Goal: Information Seeking & Learning: Find specific fact

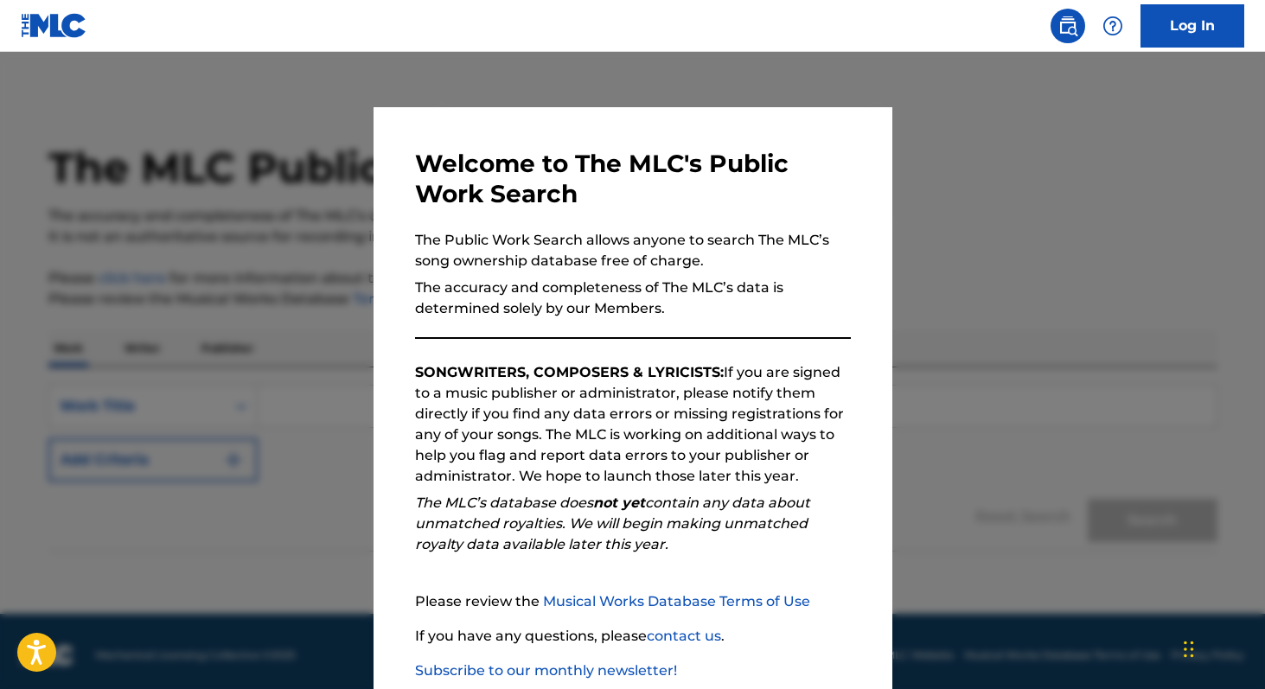
scroll to position [102, 0]
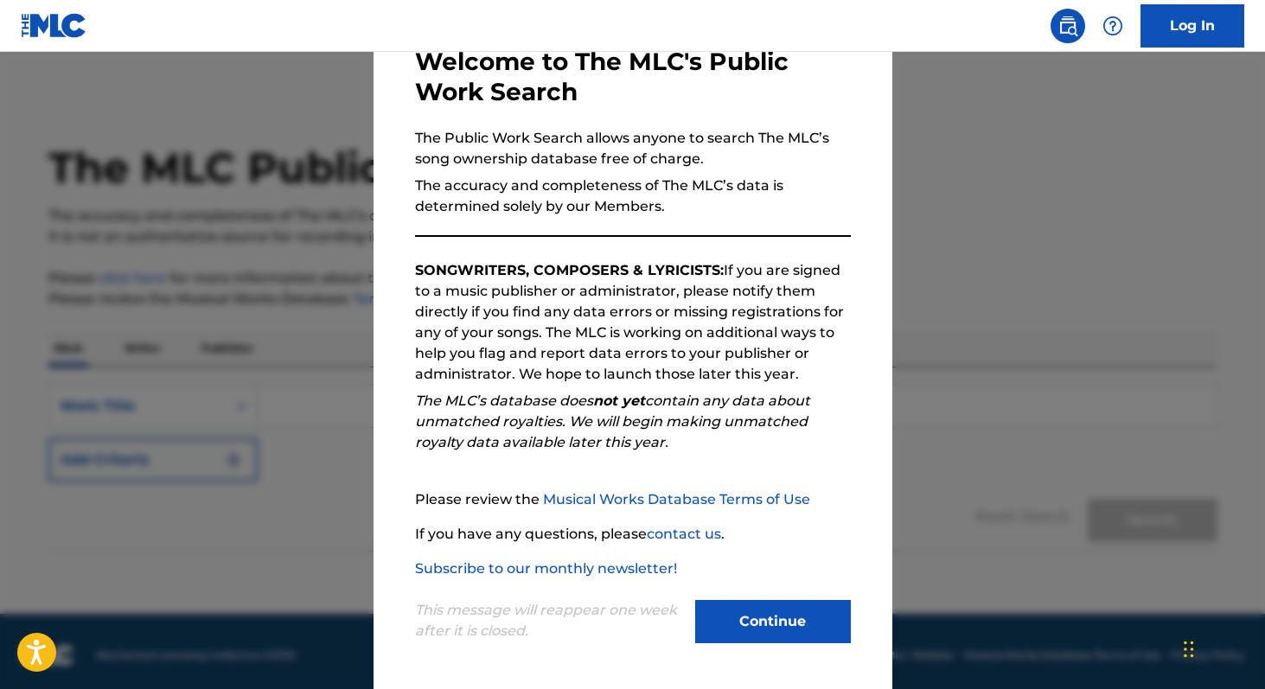
click at [757, 636] on button "Continue" at bounding box center [773, 621] width 156 height 43
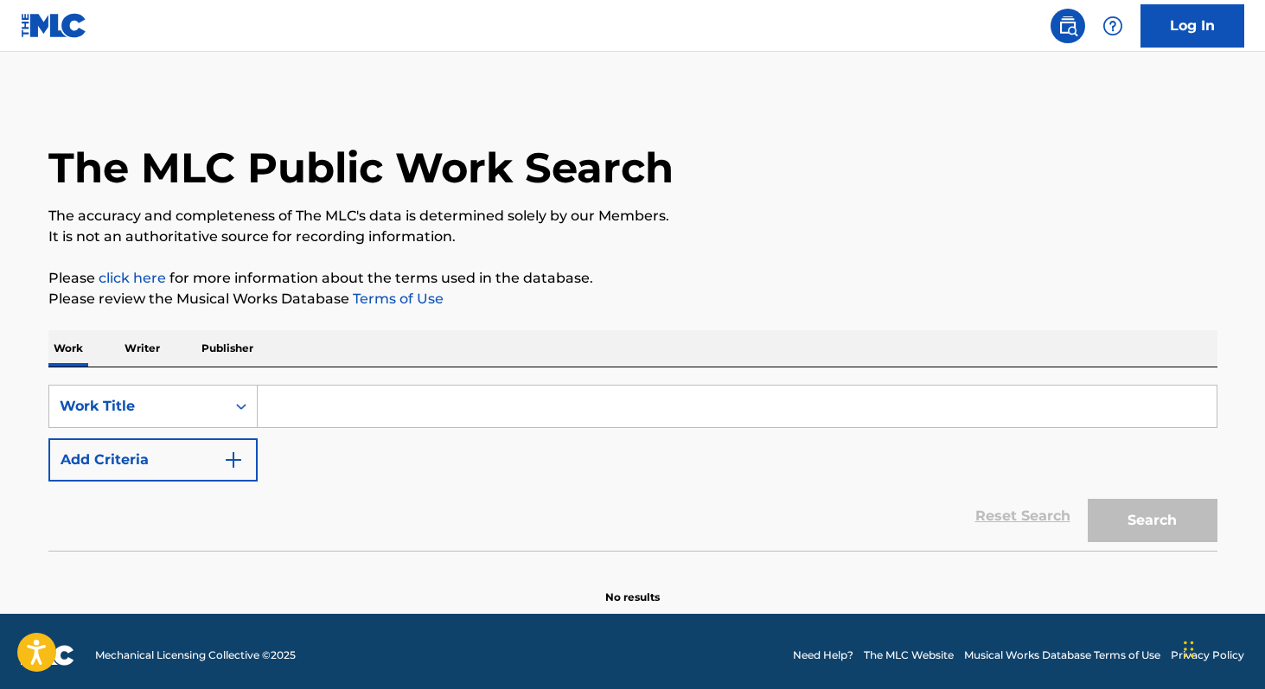
click at [149, 352] on p "Writer" at bounding box center [142, 348] width 46 height 36
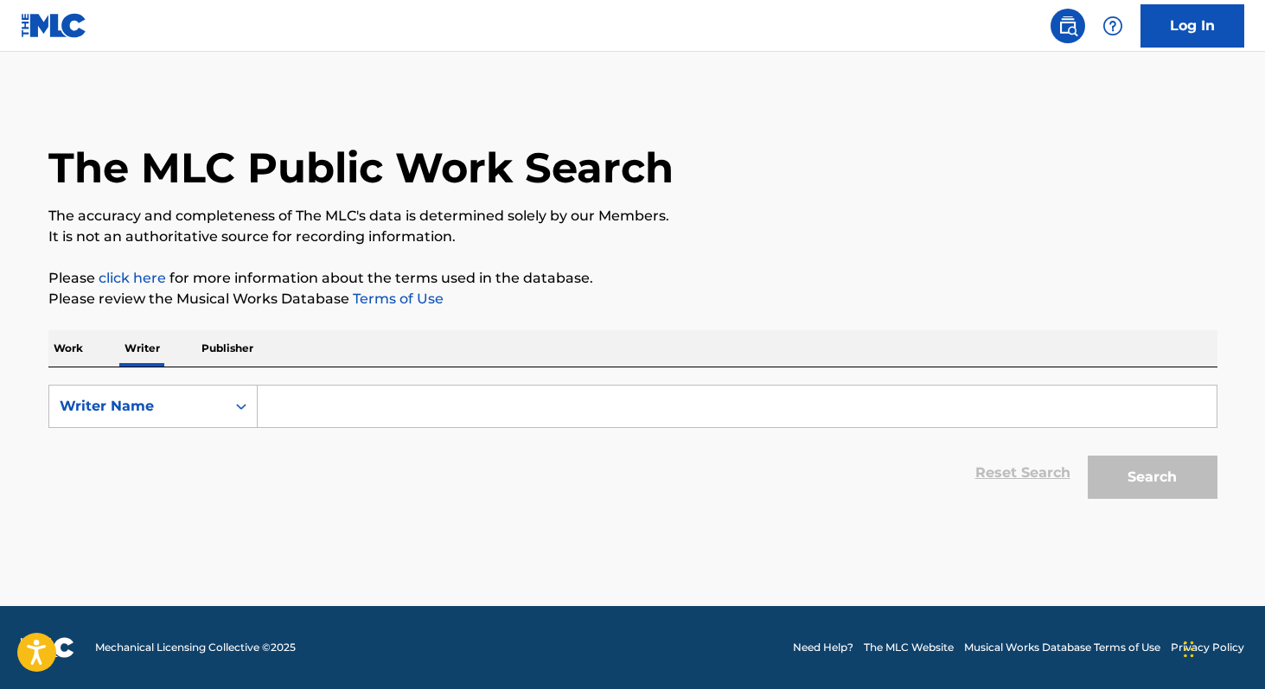
click at [315, 394] on input "Search Form" at bounding box center [737, 407] width 959 height 42
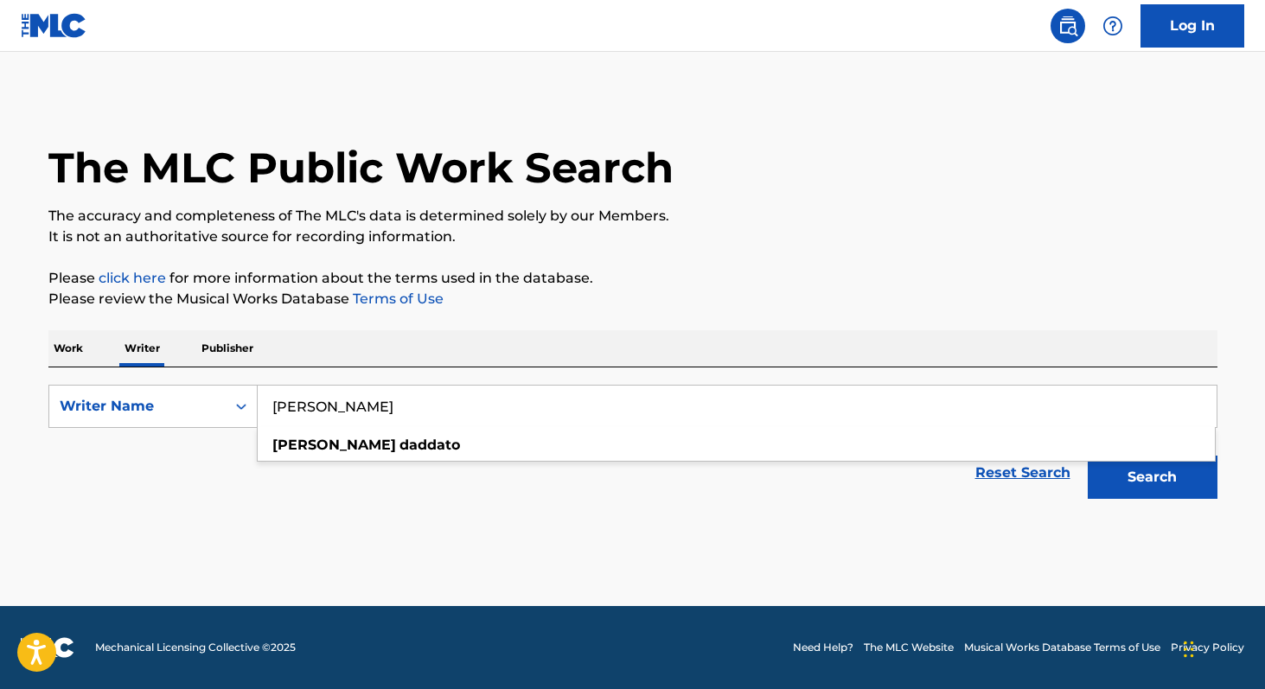
type input "[PERSON_NAME]"
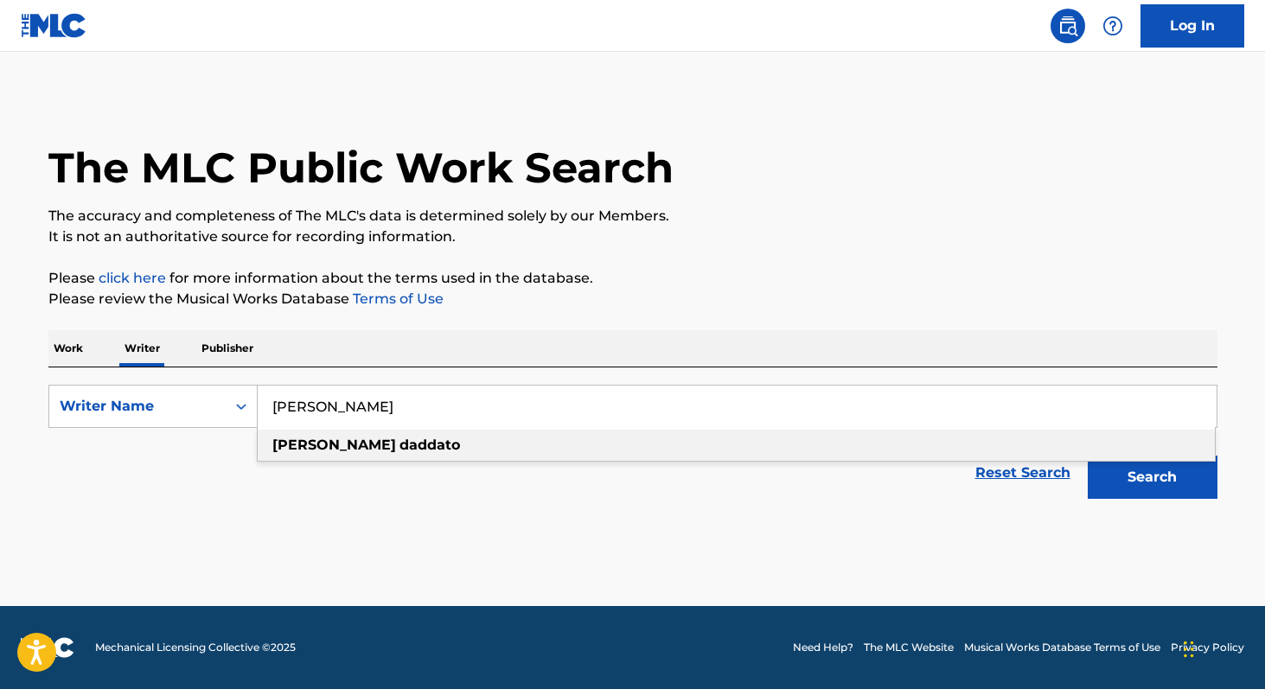
click at [399, 447] on strong "daddato" at bounding box center [429, 445] width 61 height 16
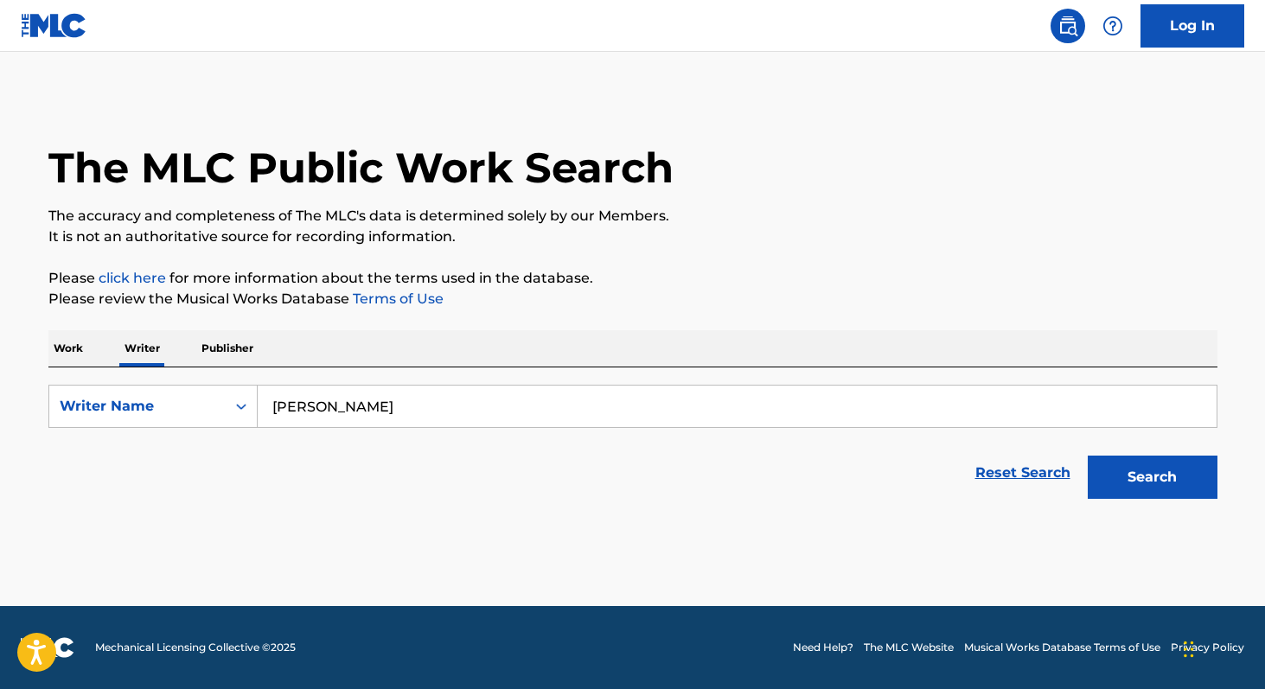
click at [1145, 478] on button "Search" at bounding box center [1153, 477] width 130 height 43
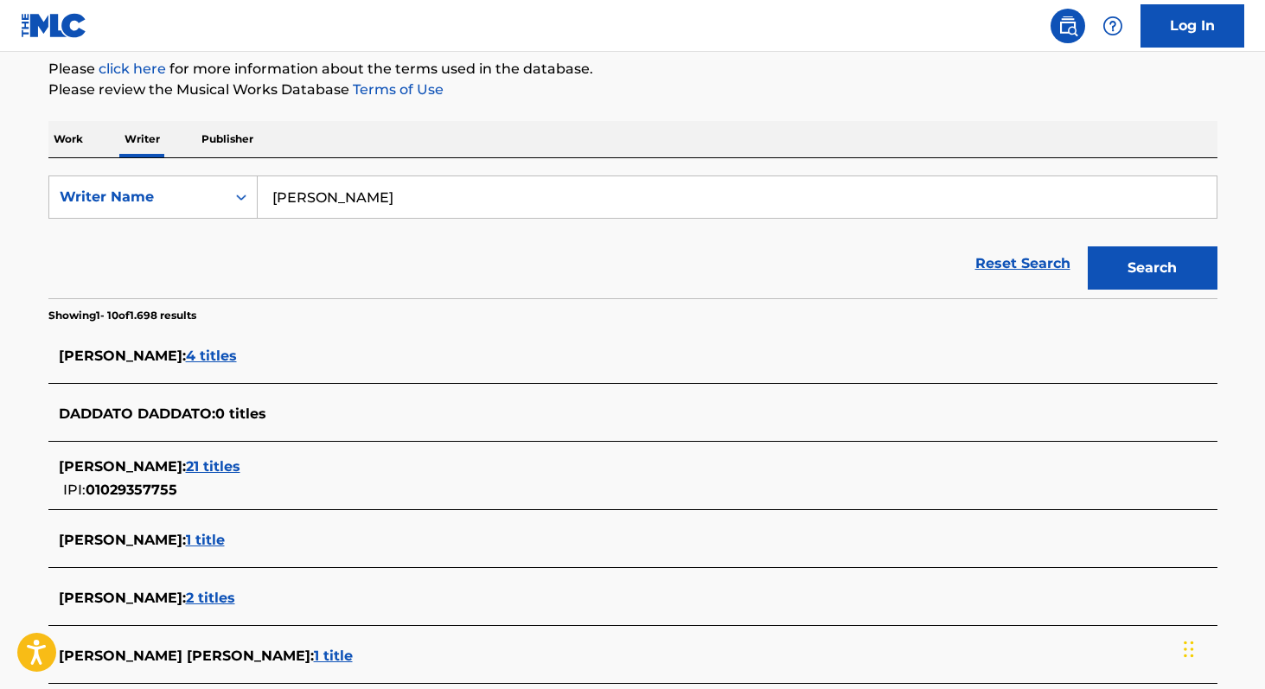
scroll to position [210, 0]
click at [186, 347] on span "4 titles" at bounding box center [211, 355] width 51 height 16
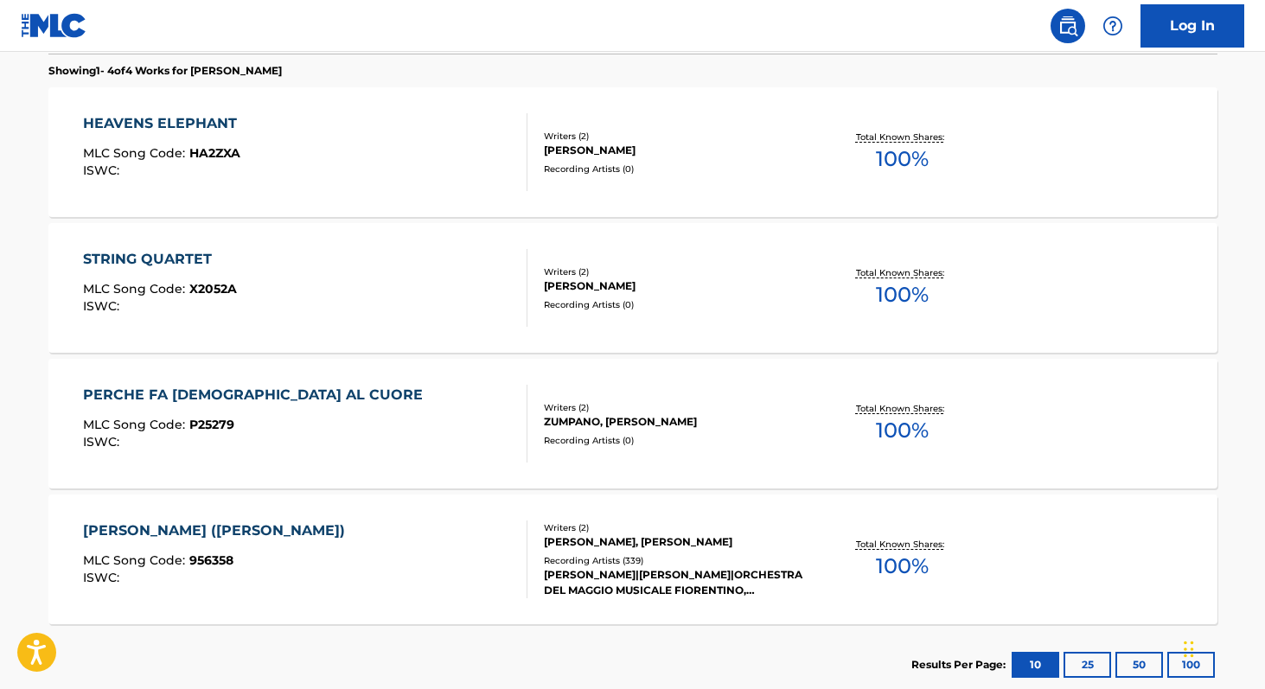
scroll to position [560, 0]
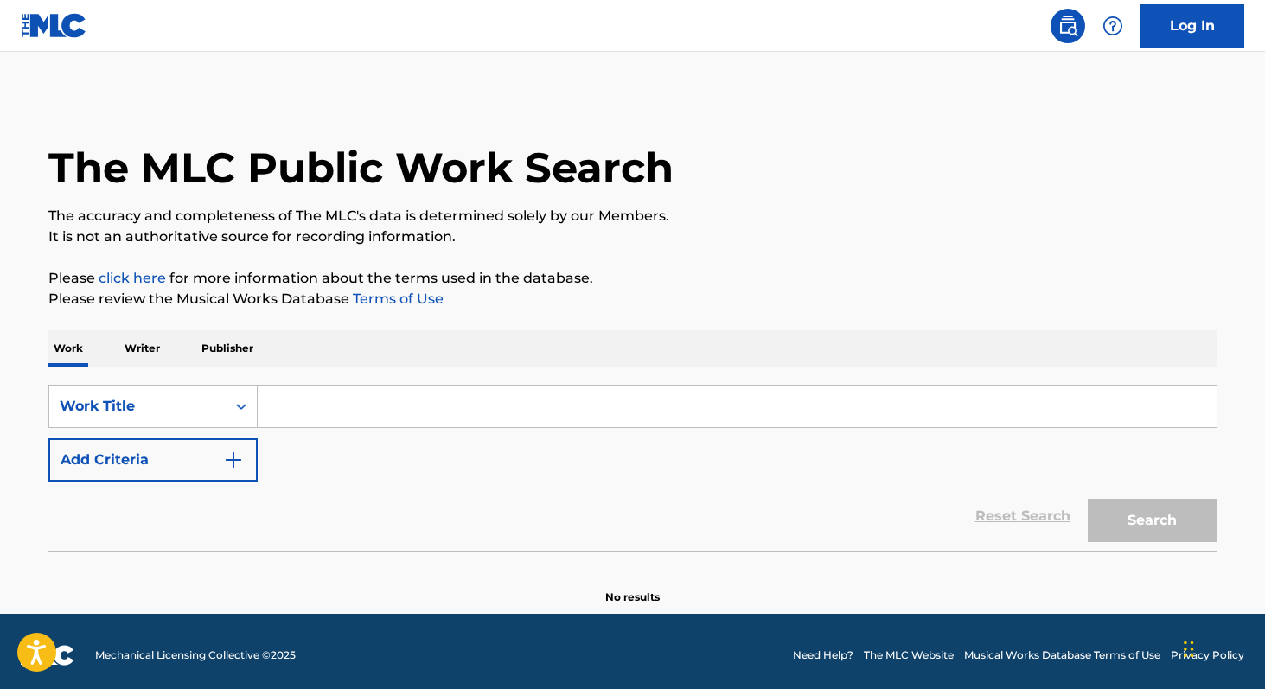
click at [156, 349] on p "Writer" at bounding box center [142, 348] width 46 height 36
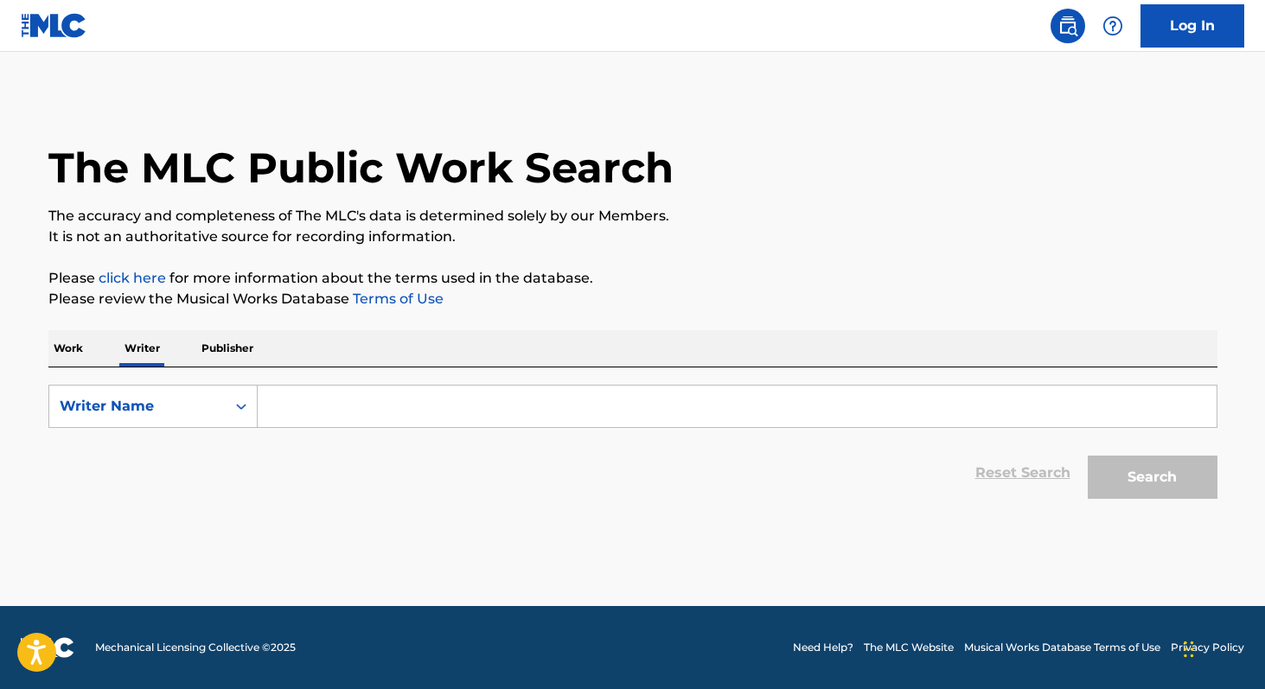
click at [333, 402] on input "Search Form" at bounding box center [737, 407] width 959 height 42
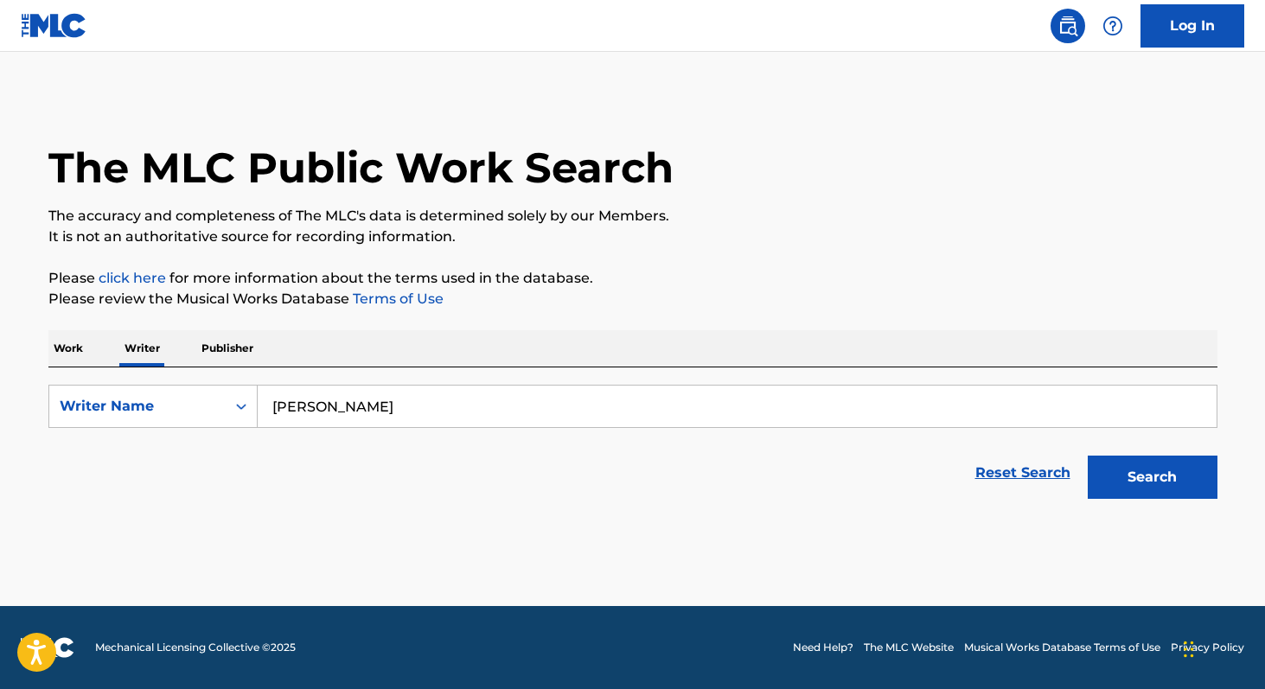
type input "[PERSON_NAME]"
click at [1174, 483] on button "Search" at bounding box center [1153, 477] width 130 height 43
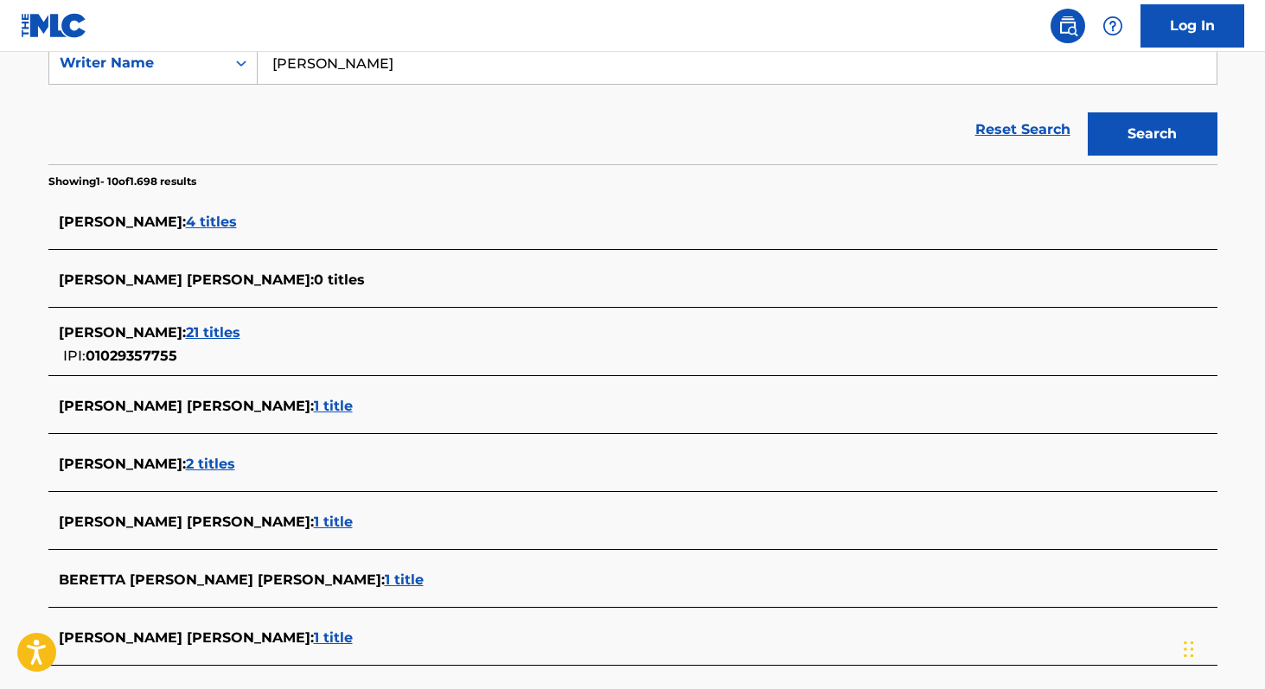
scroll to position [345, 0]
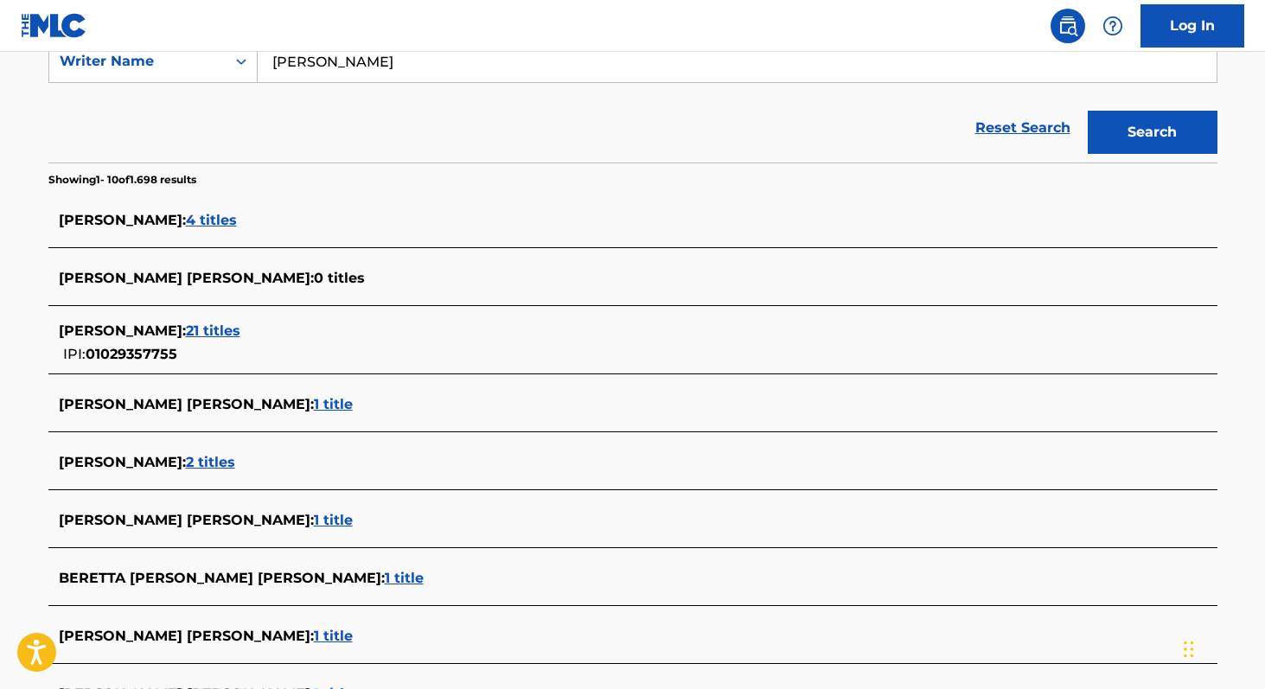
click at [240, 327] on span "21 titles" at bounding box center [213, 331] width 54 height 16
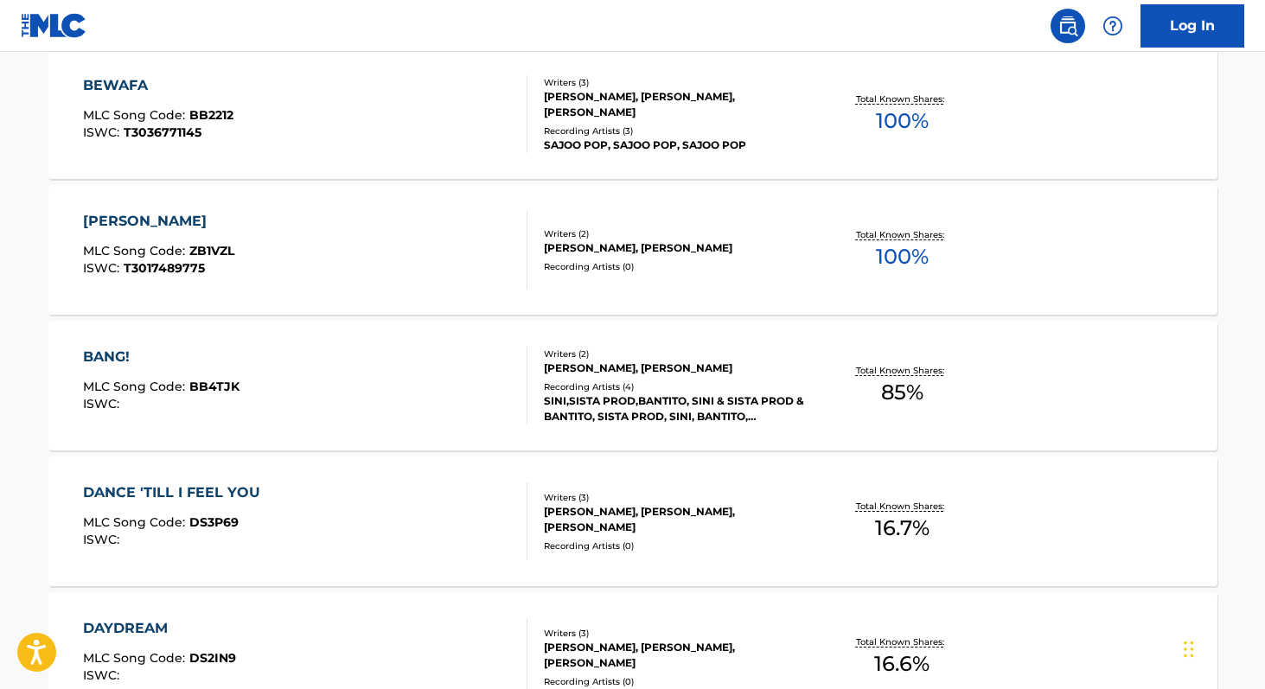
scroll to position [1216, 0]
click at [385, 274] on div "ZIKAR TERA MLC Song Code : ZB1VZL ISWC : T3017489775" at bounding box center [305, 248] width 444 height 78
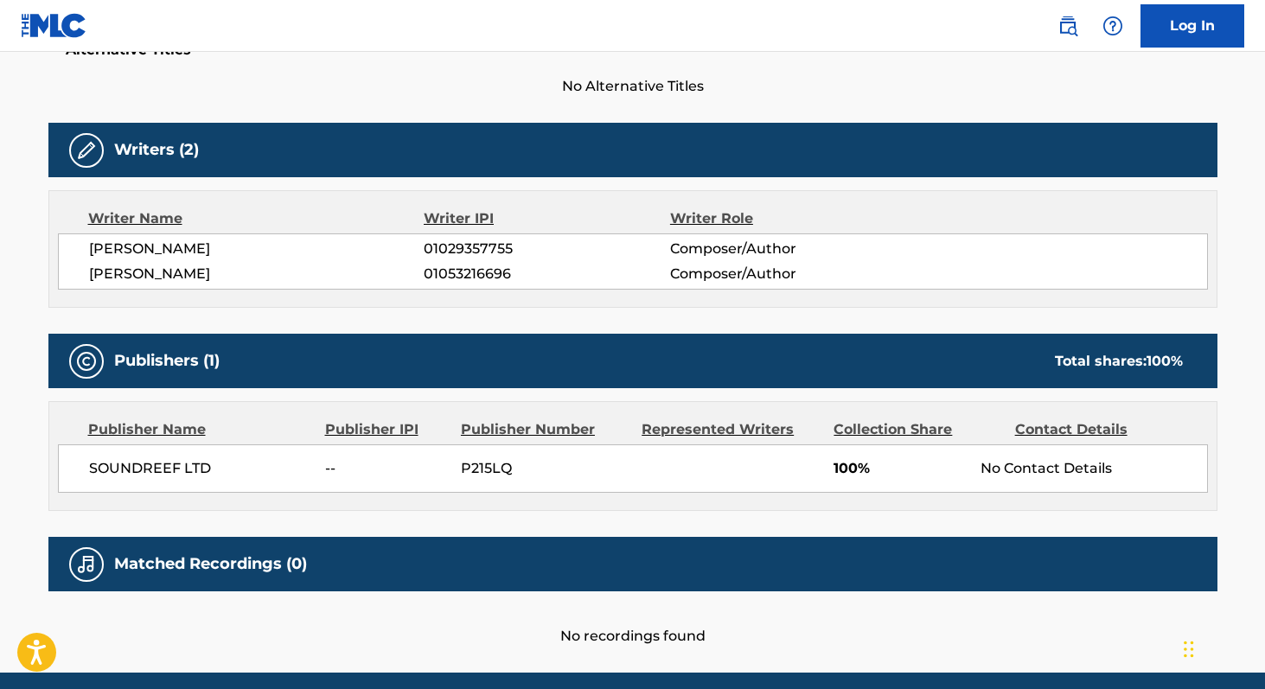
scroll to position [470, 0]
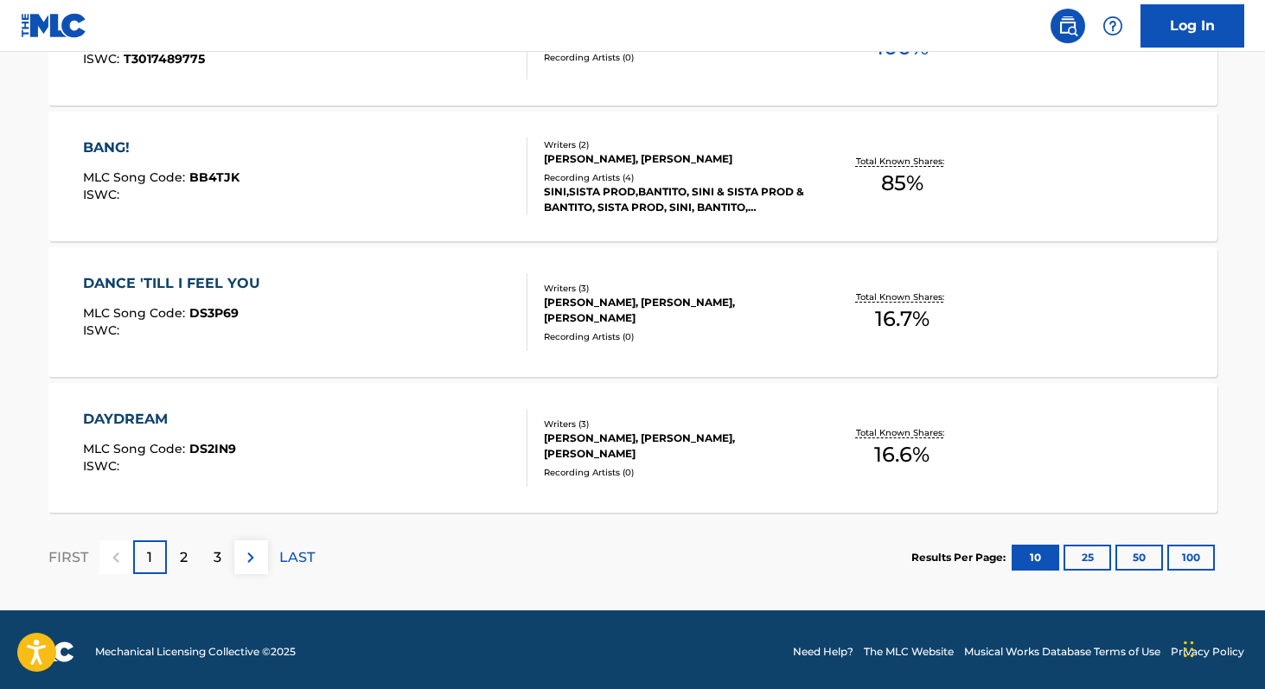
scroll to position [1428, 0]
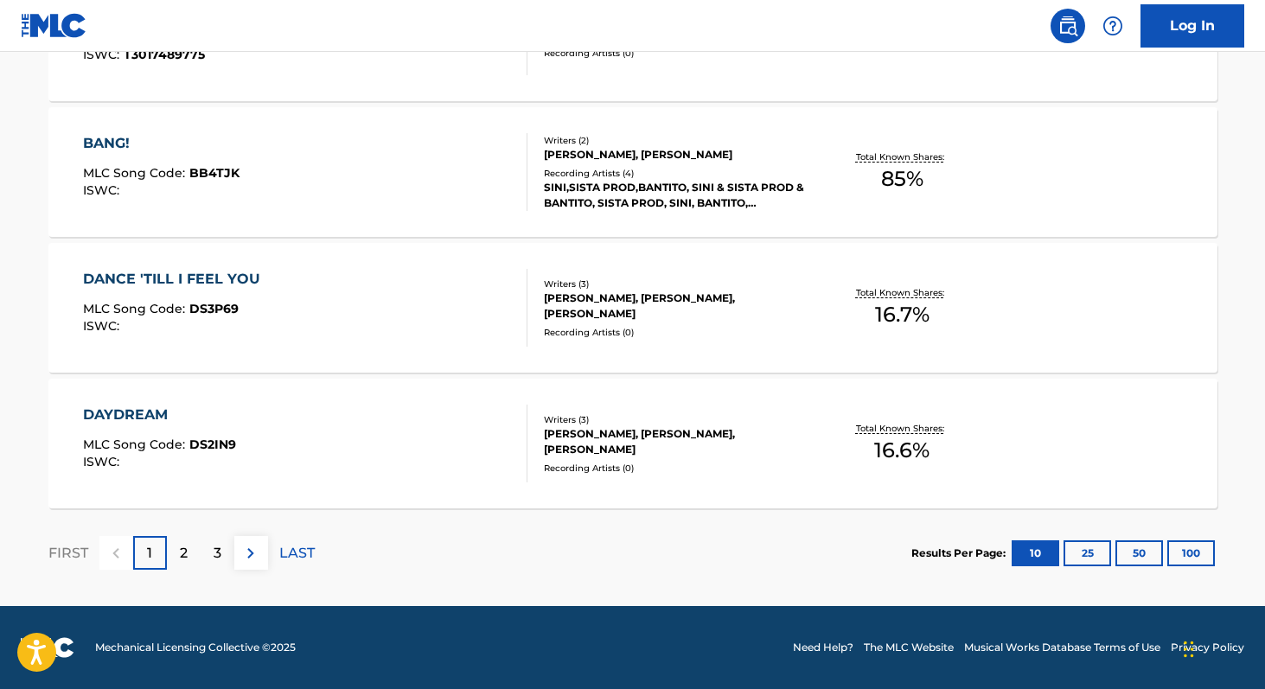
click at [174, 560] on div "2" at bounding box center [184, 553] width 34 height 34
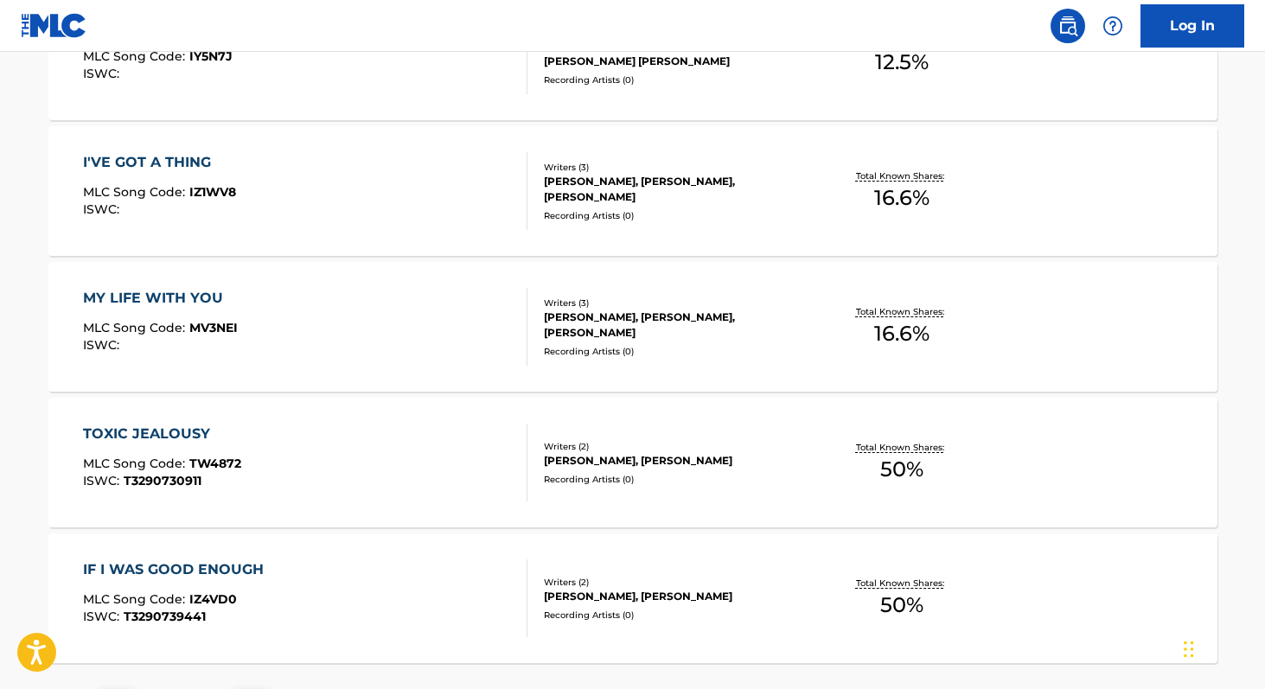
scroll to position [1277, 0]
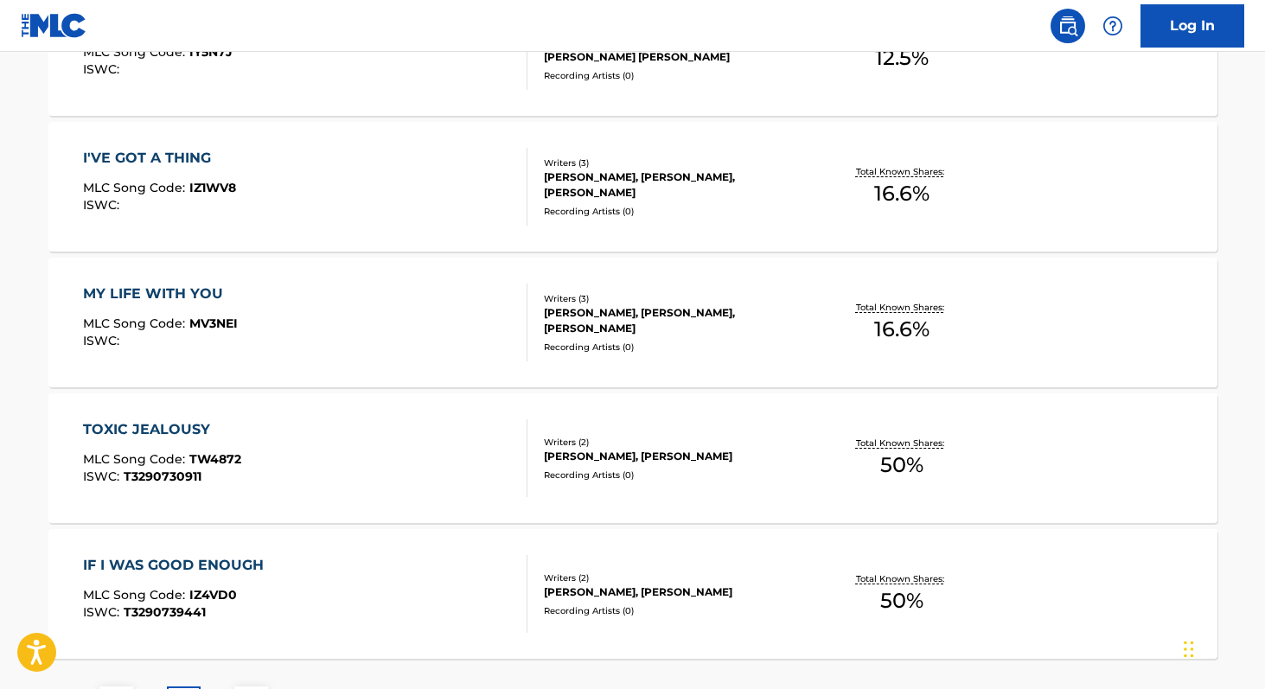
click at [421, 420] on div "TOXIC JEALOUSY MLC Song Code : TW4872 ISWC : T3290730911" at bounding box center [305, 458] width 444 height 78
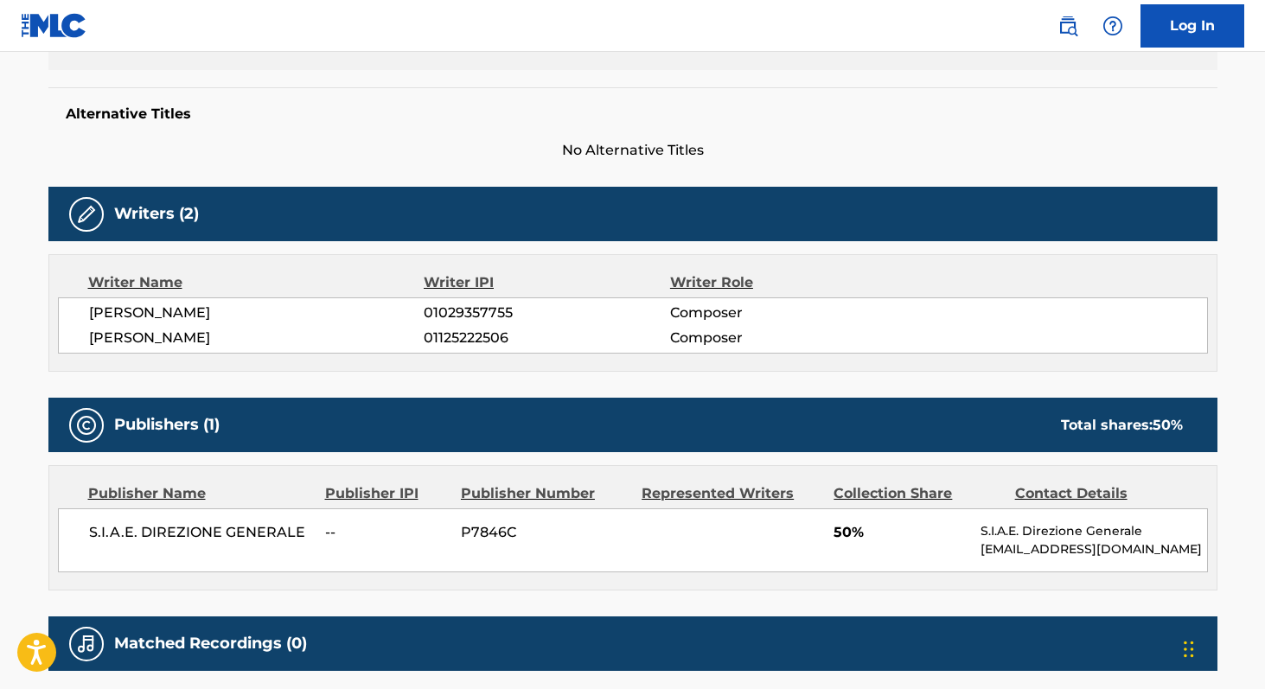
scroll to position [329, 0]
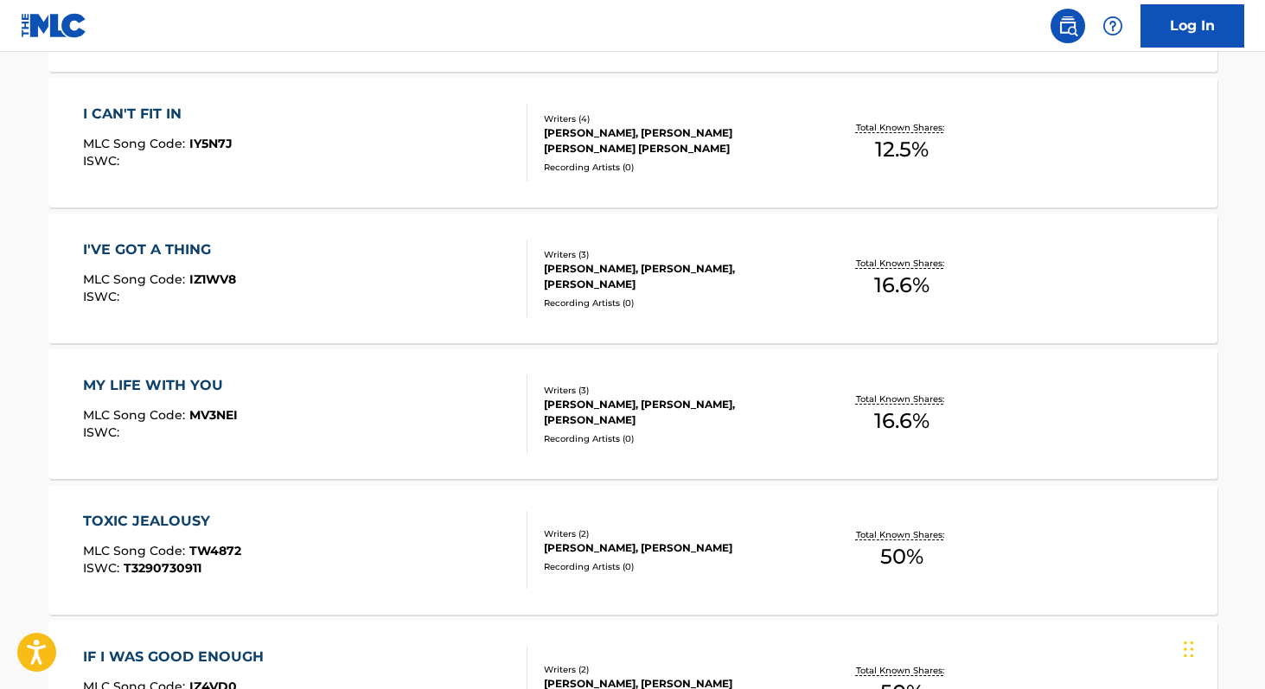
scroll to position [1169, 0]
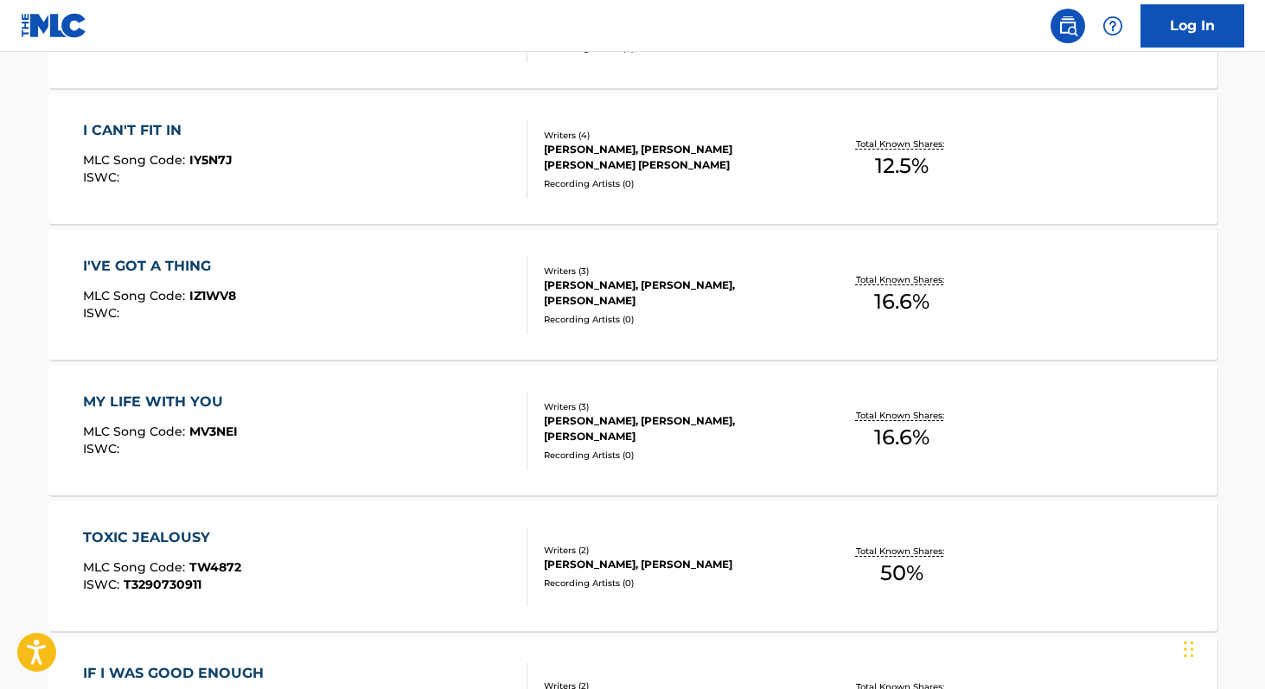
click at [521, 174] on div at bounding box center [520, 159] width 14 height 78
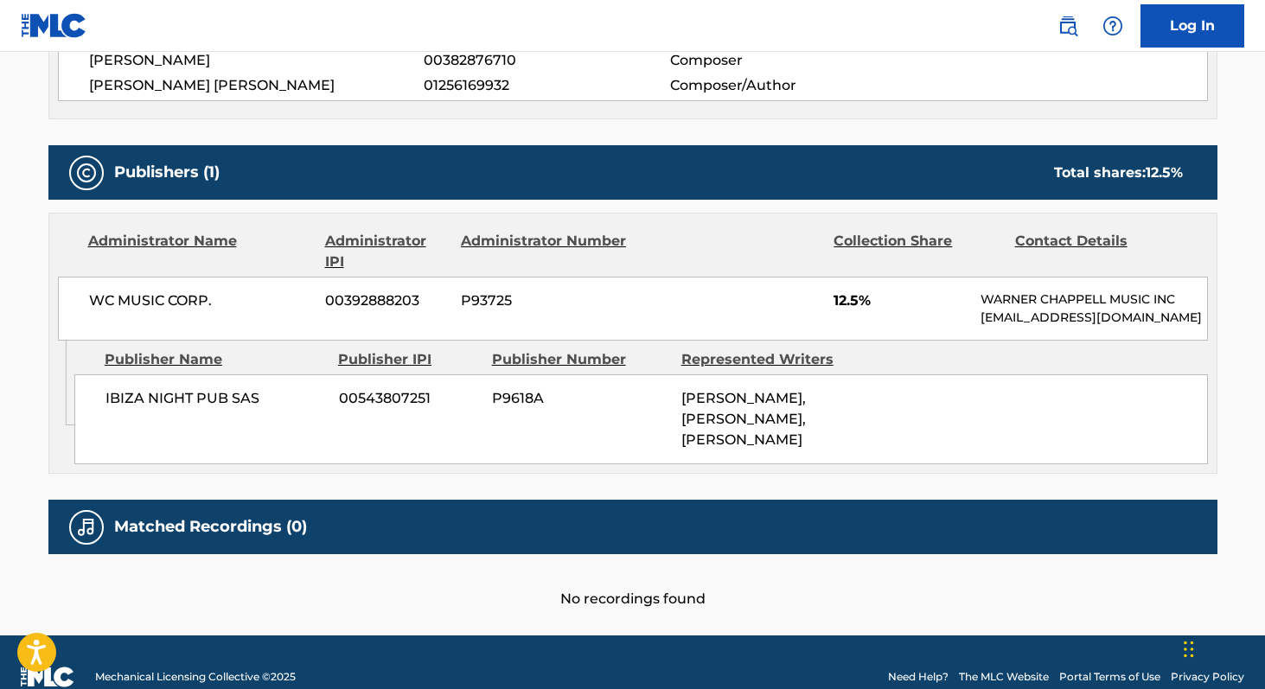
scroll to position [751, 0]
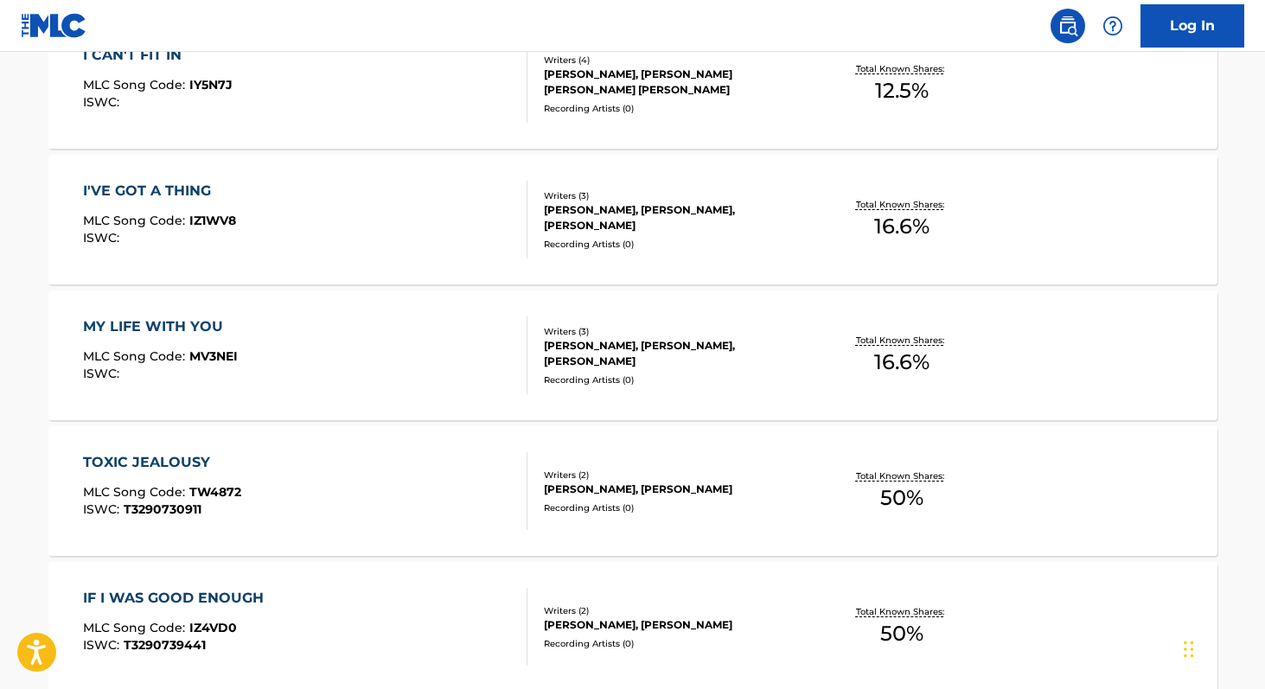
scroll to position [1428, 0]
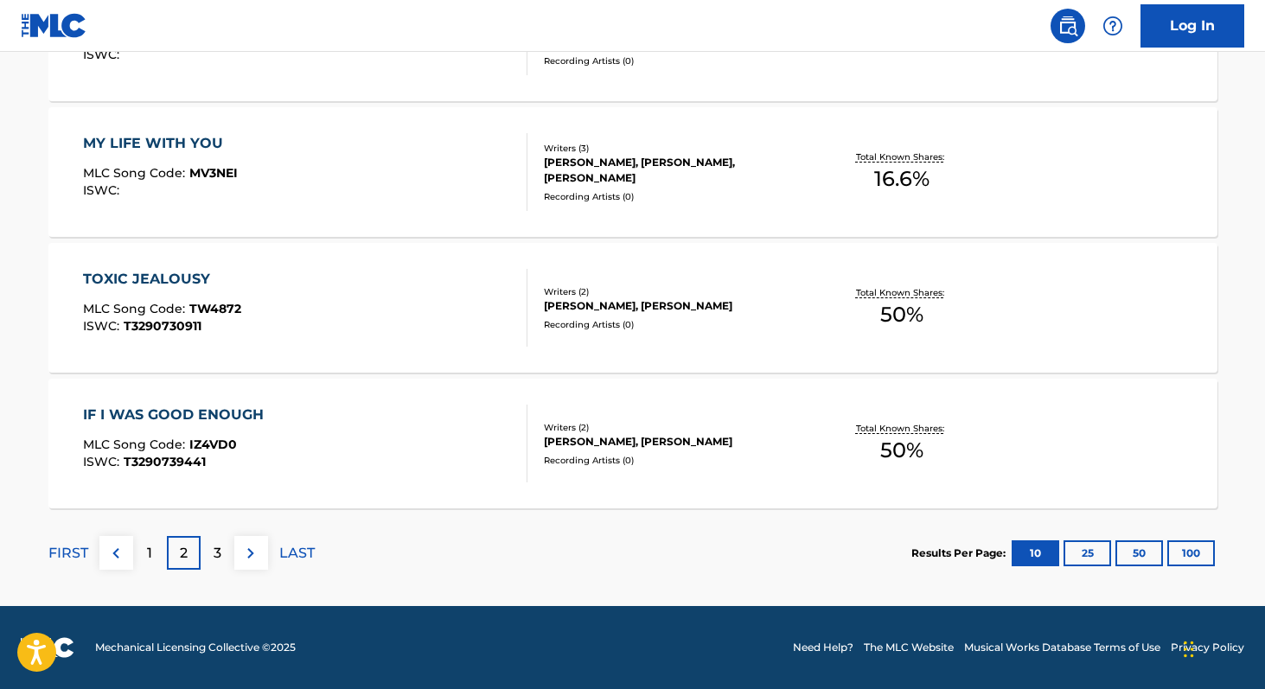
click at [227, 565] on div "3" at bounding box center [218, 553] width 34 height 34
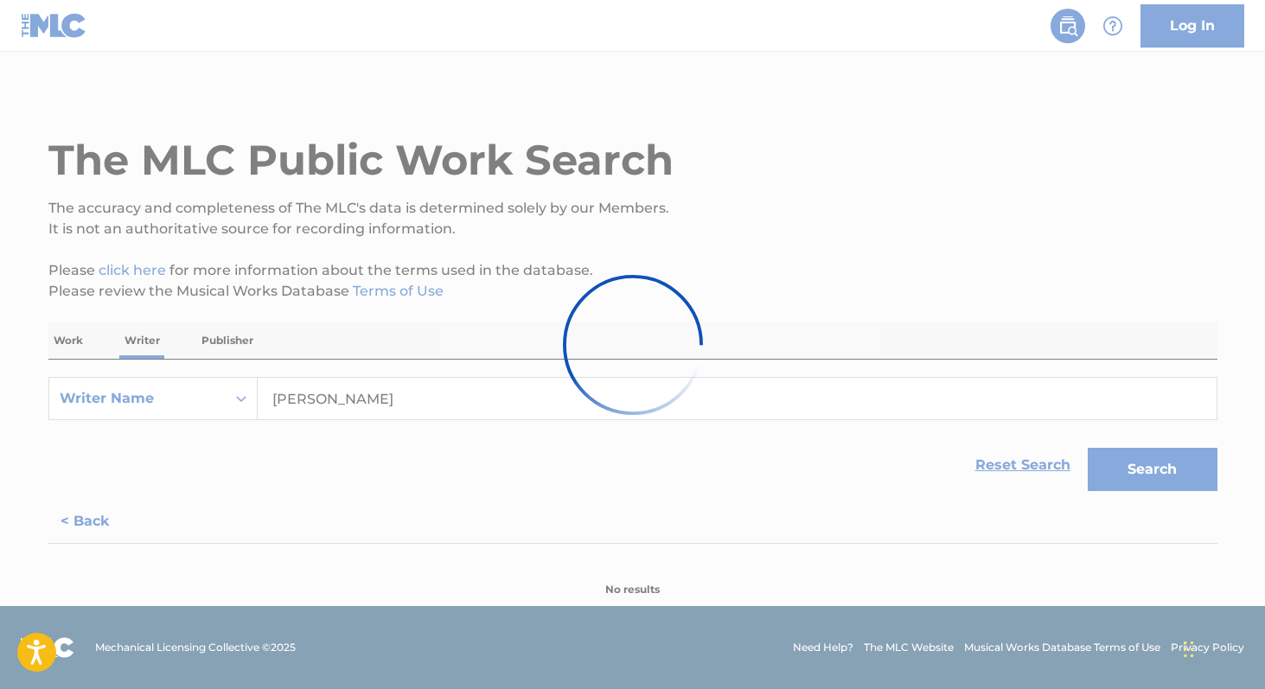
scroll to position [206, 0]
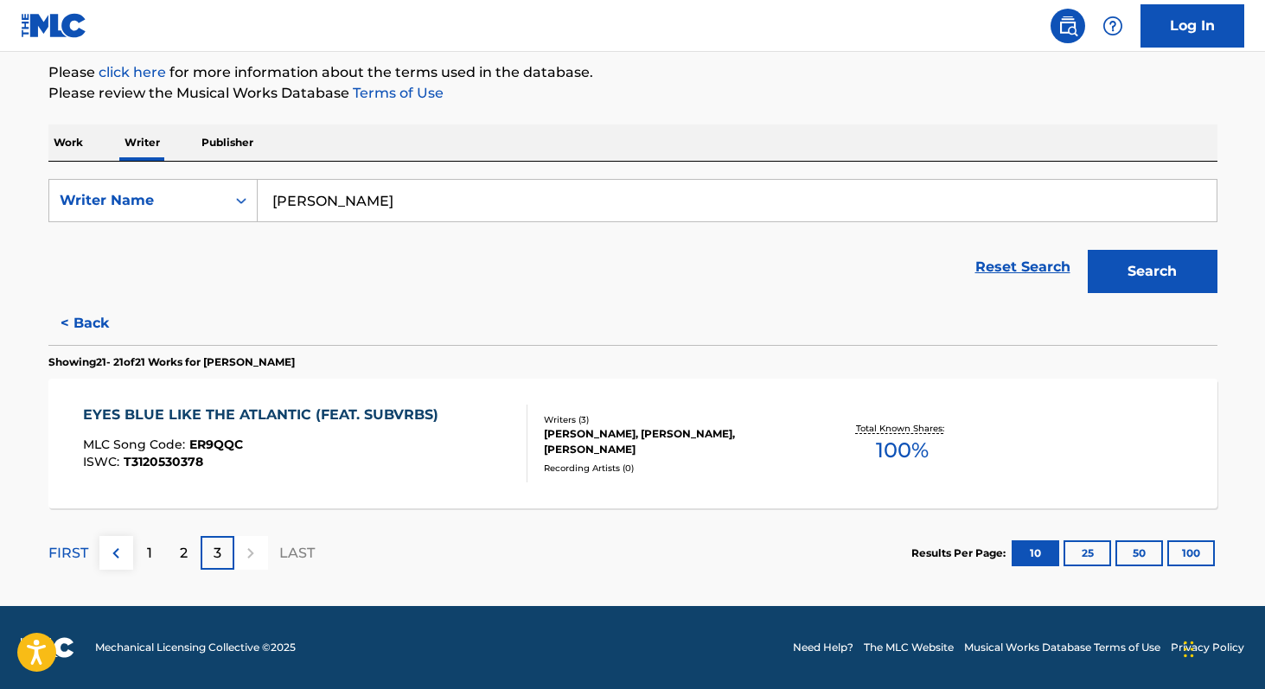
click at [379, 444] on div "MLC Song Code : ER9QQC" at bounding box center [265, 446] width 364 height 17
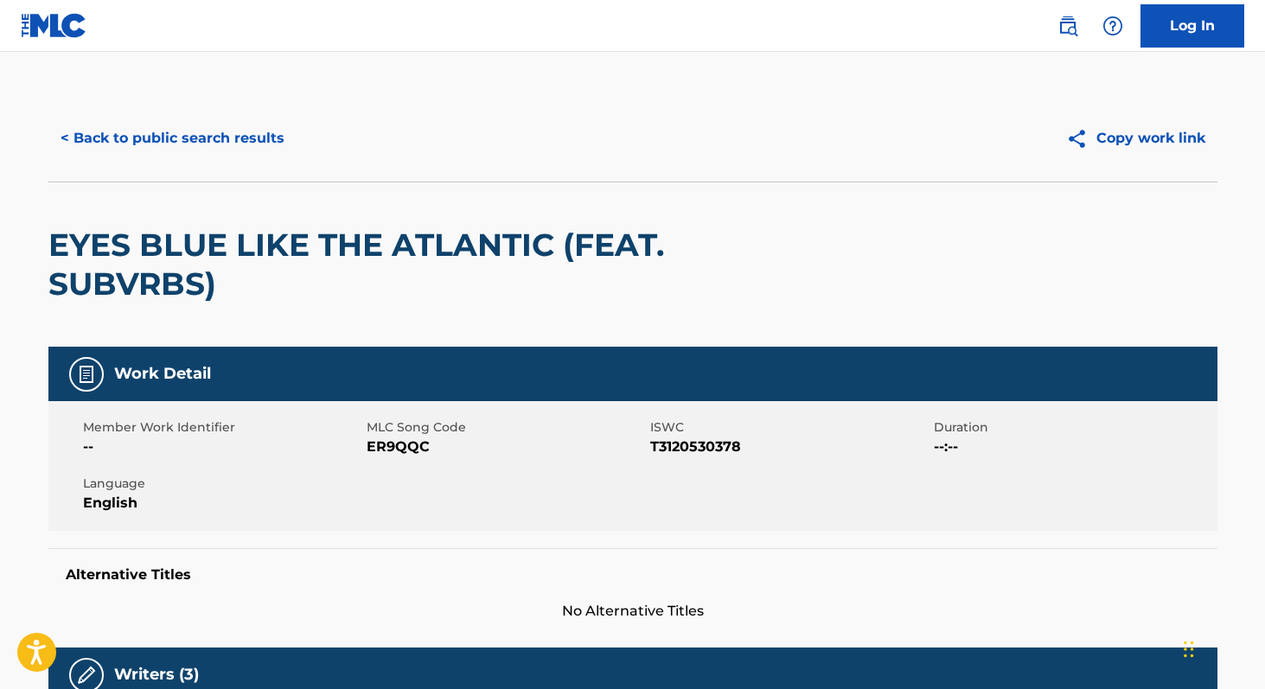
click at [77, 143] on button "< Back to public search results" at bounding box center [172, 138] width 248 height 43
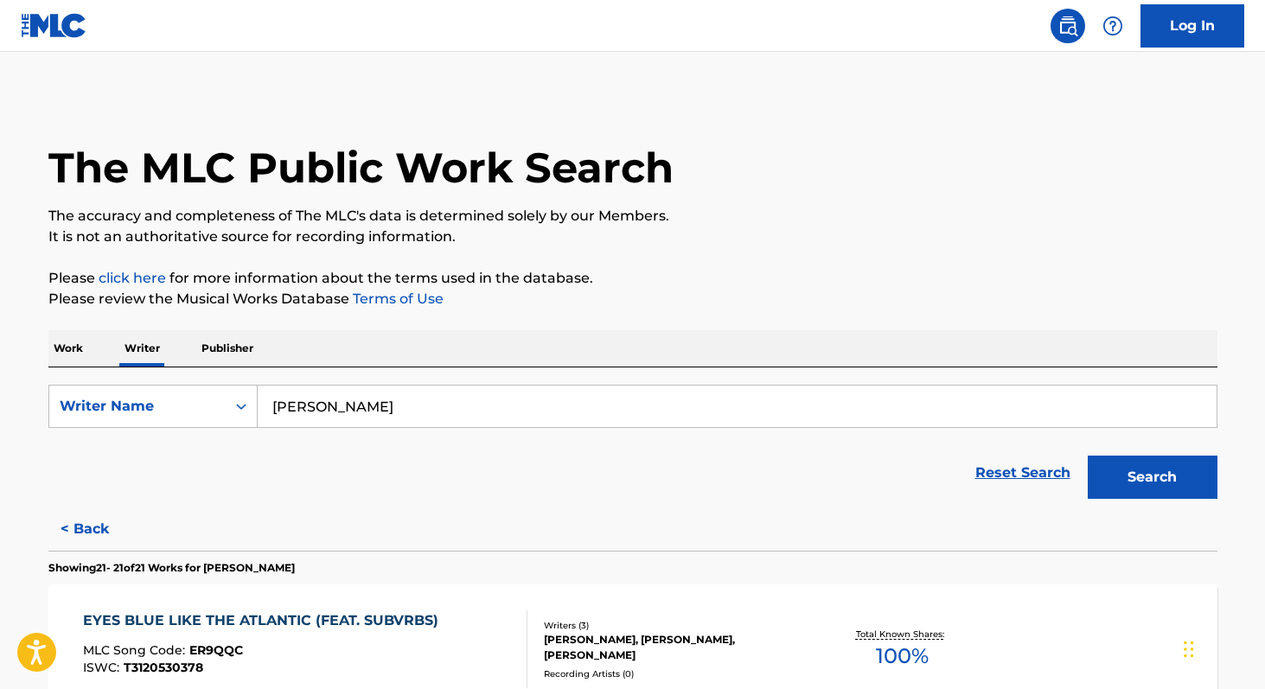
scroll to position [206, 0]
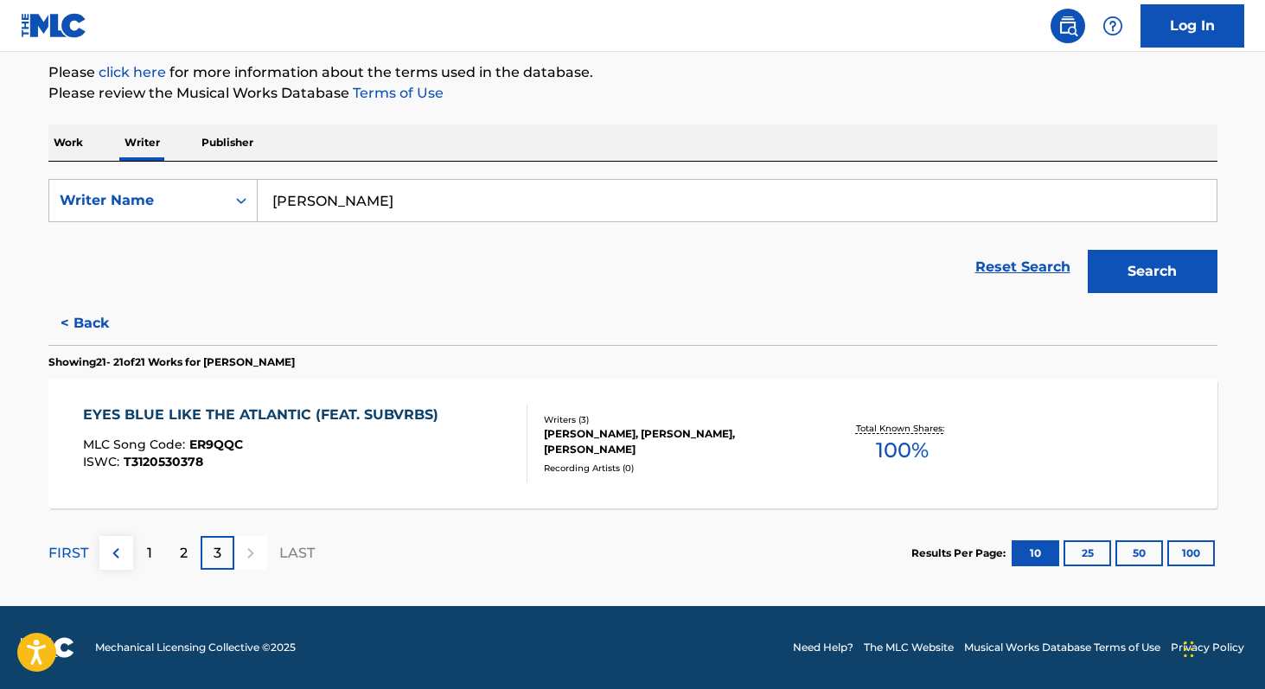
click at [177, 559] on div "2" at bounding box center [184, 553] width 34 height 34
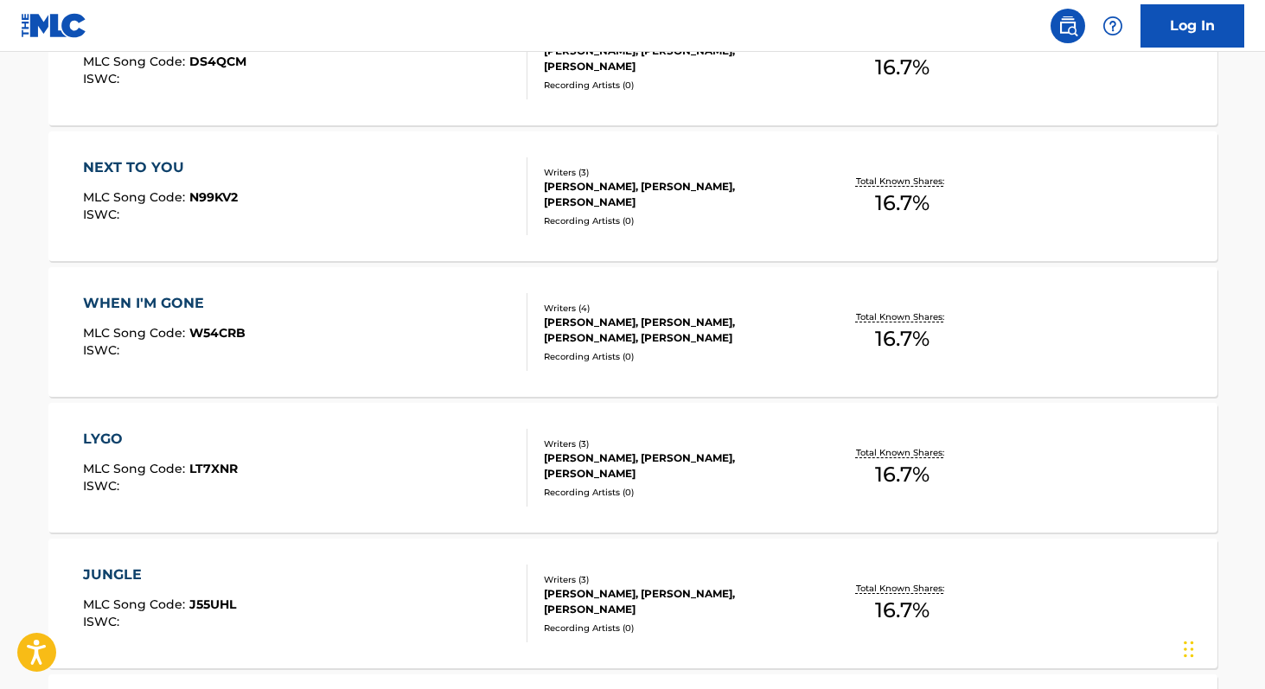
scroll to position [0, 0]
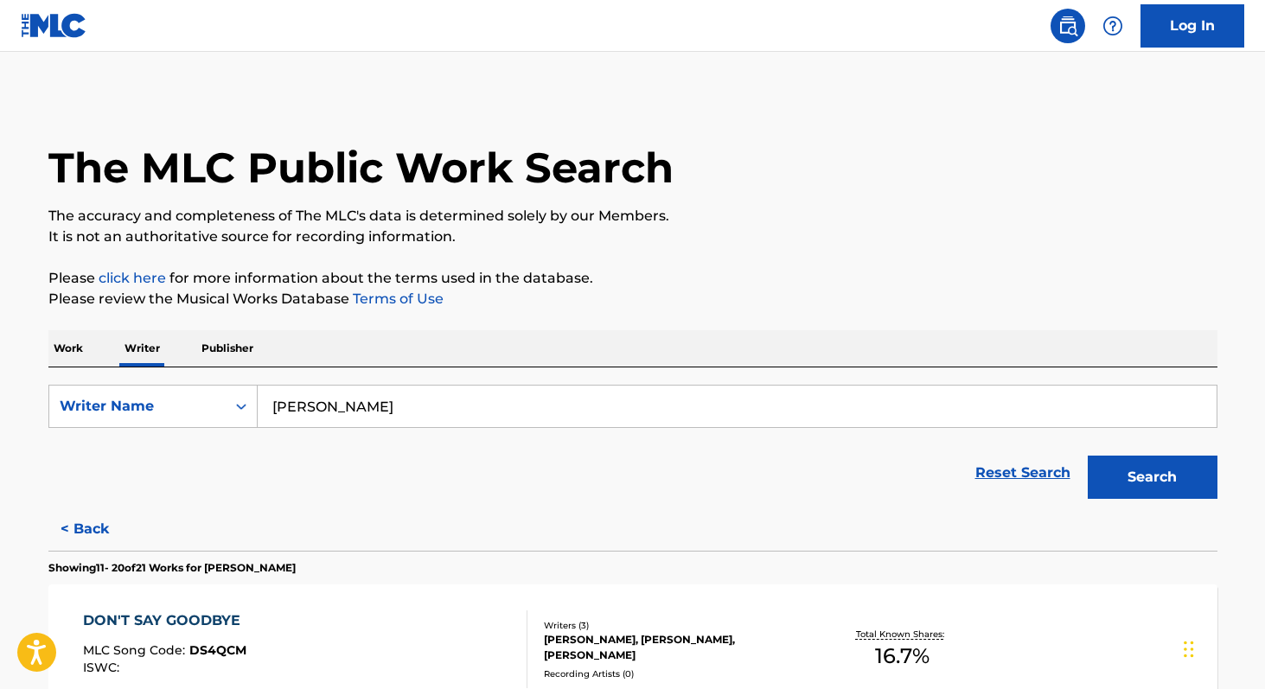
click at [83, 338] on p "Work" at bounding box center [68, 348] width 40 height 36
